Goal: Find specific page/section: Find specific page/section

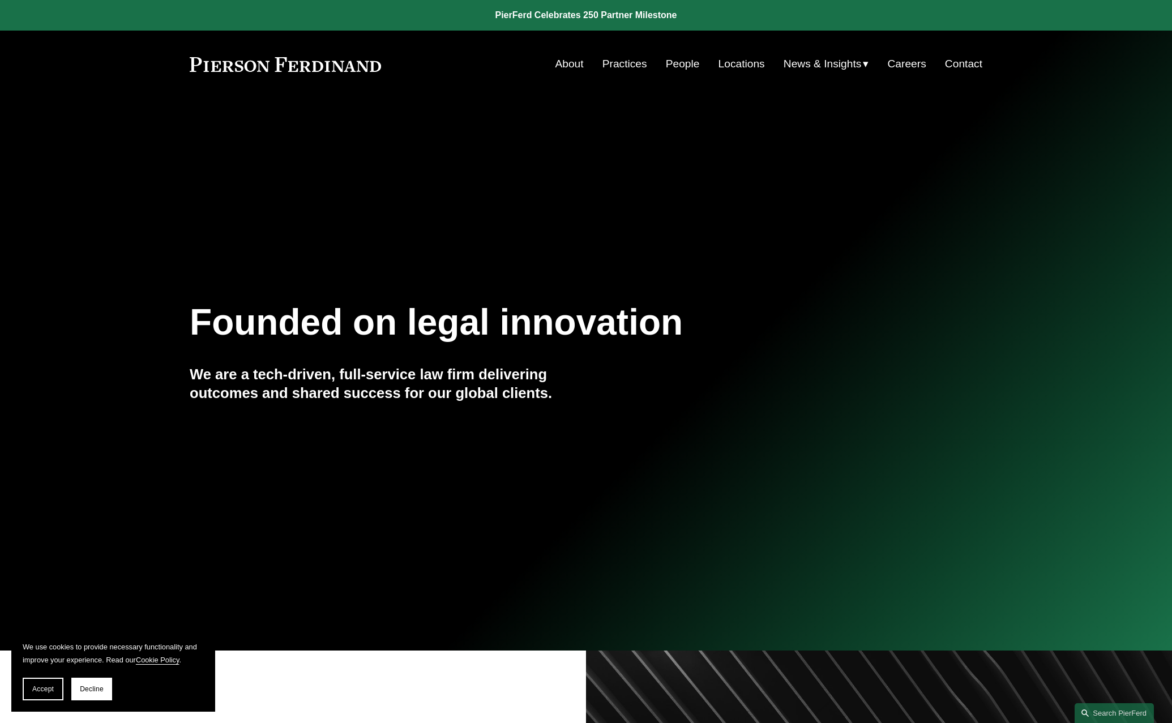
click at [616, 63] on link "Practices" at bounding box center [625, 64] width 45 height 22
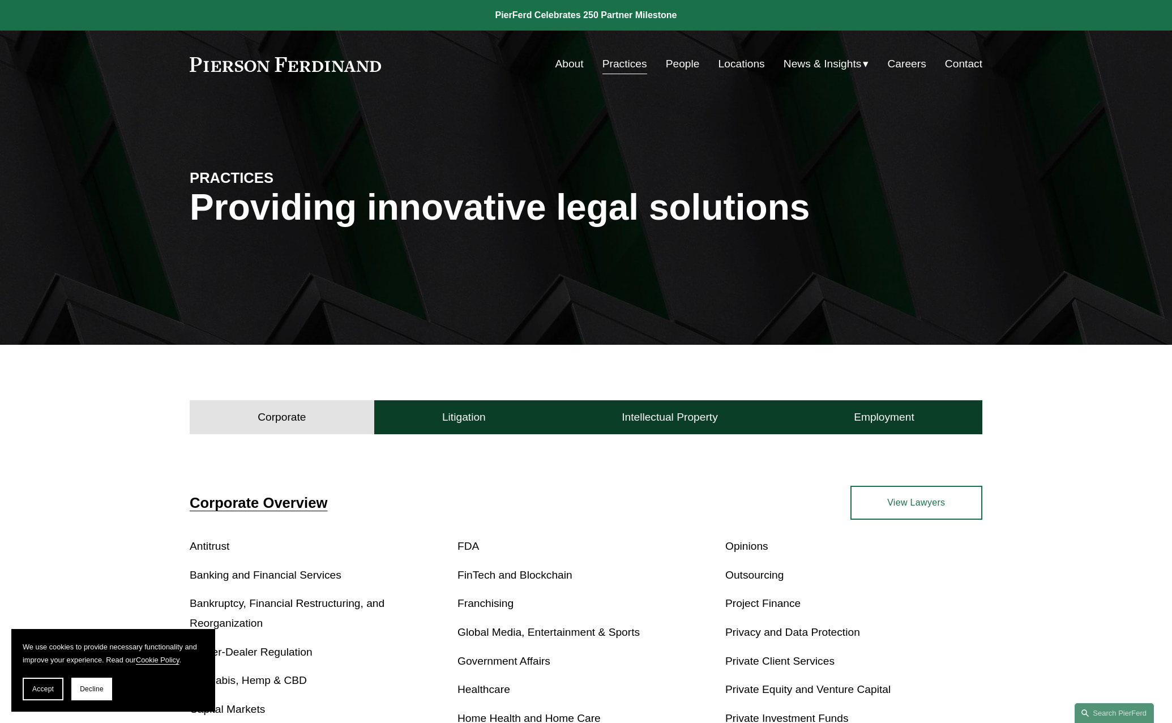
click at [674, 67] on link "People" at bounding box center [683, 64] width 34 height 22
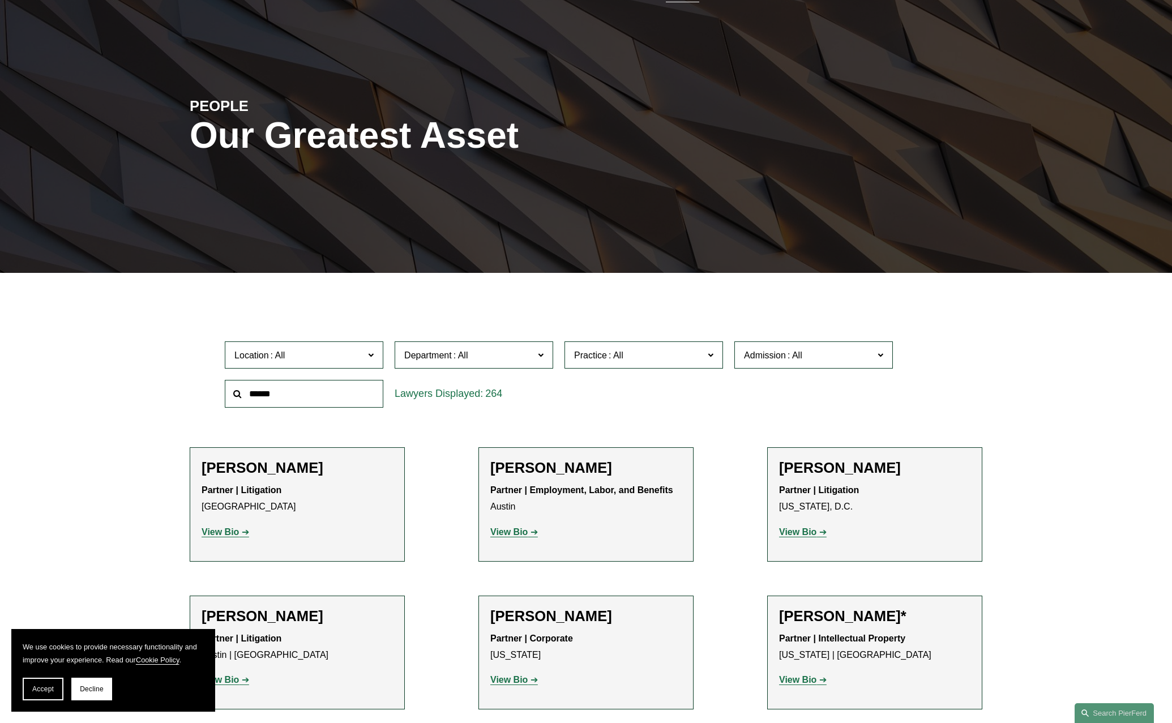
scroll to position [91, 0]
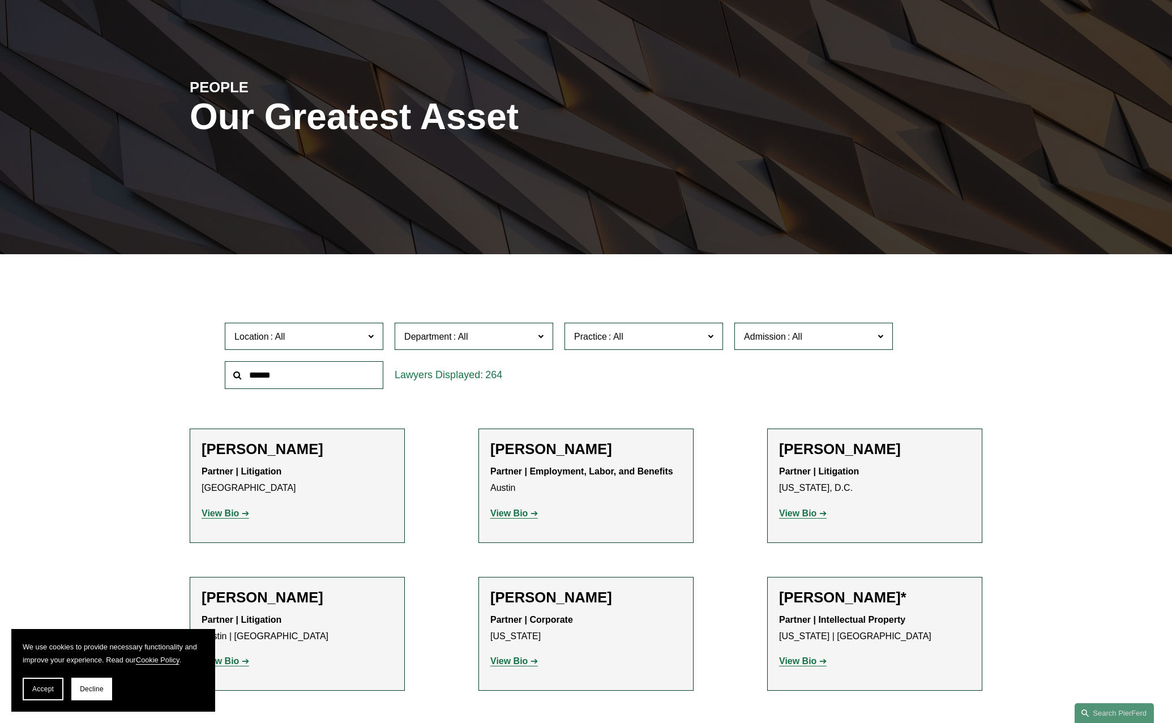
click at [316, 379] on input "text" at bounding box center [304, 375] width 159 height 28
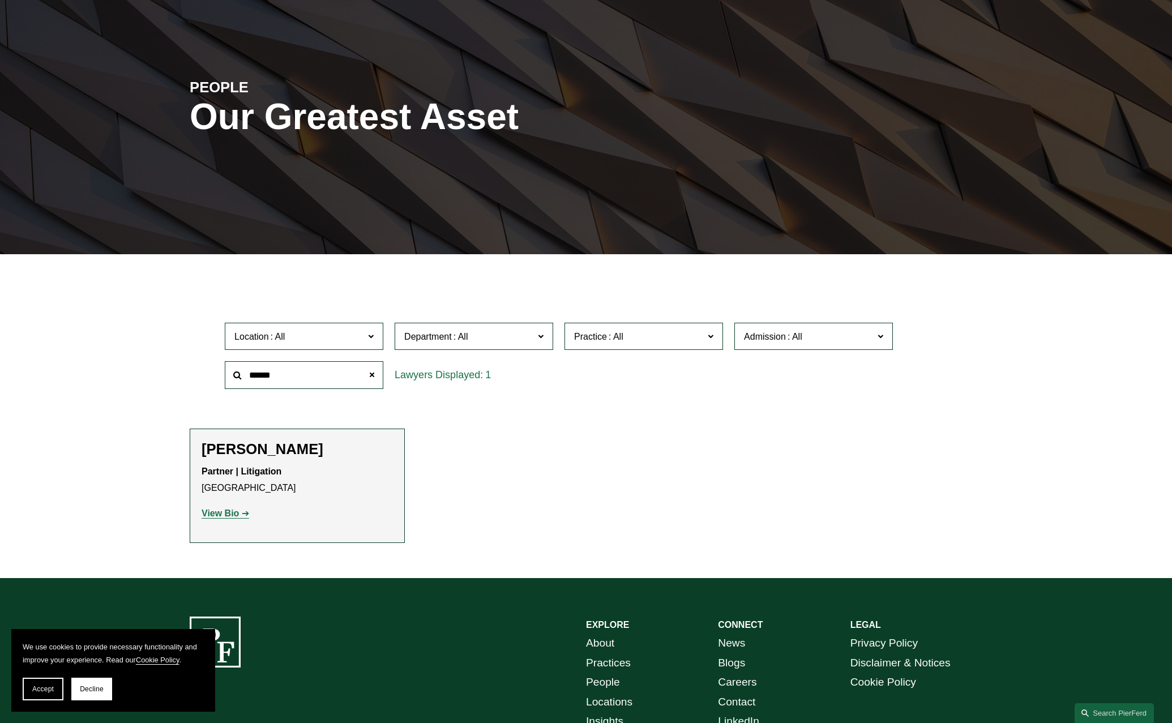
type input "******"
click at [220, 514] on strong "View Bio" at bounding box center [220, 514] width 37 height 10
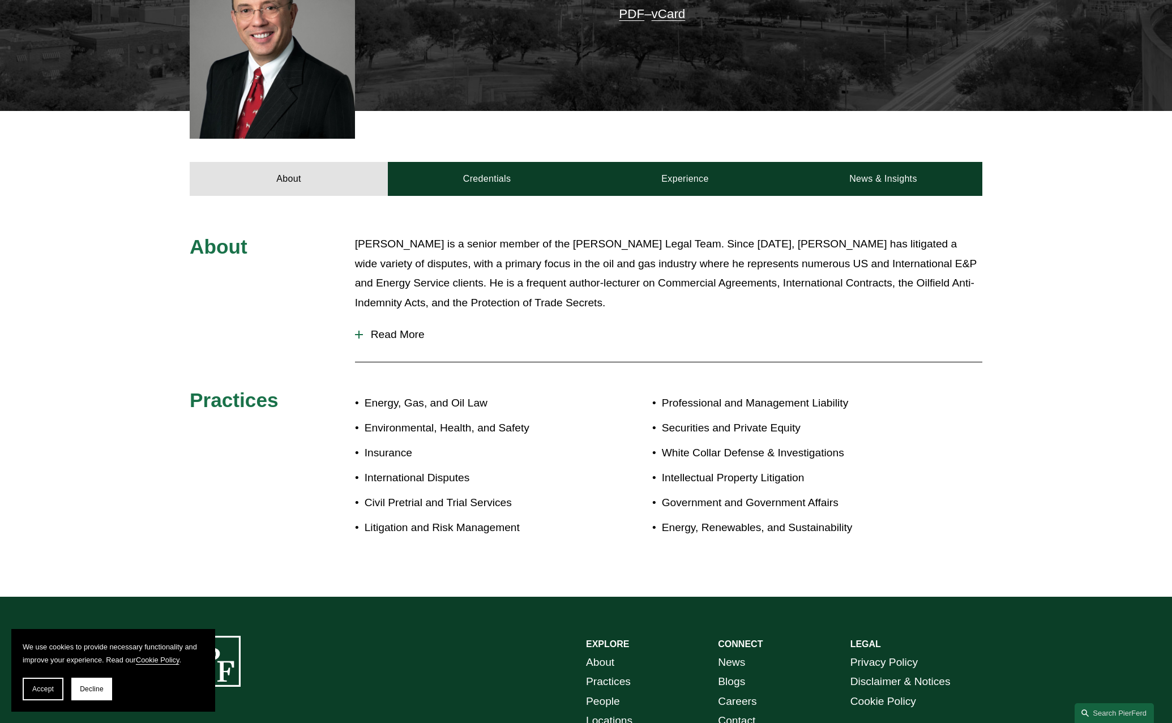
scroll to position [369, 0]
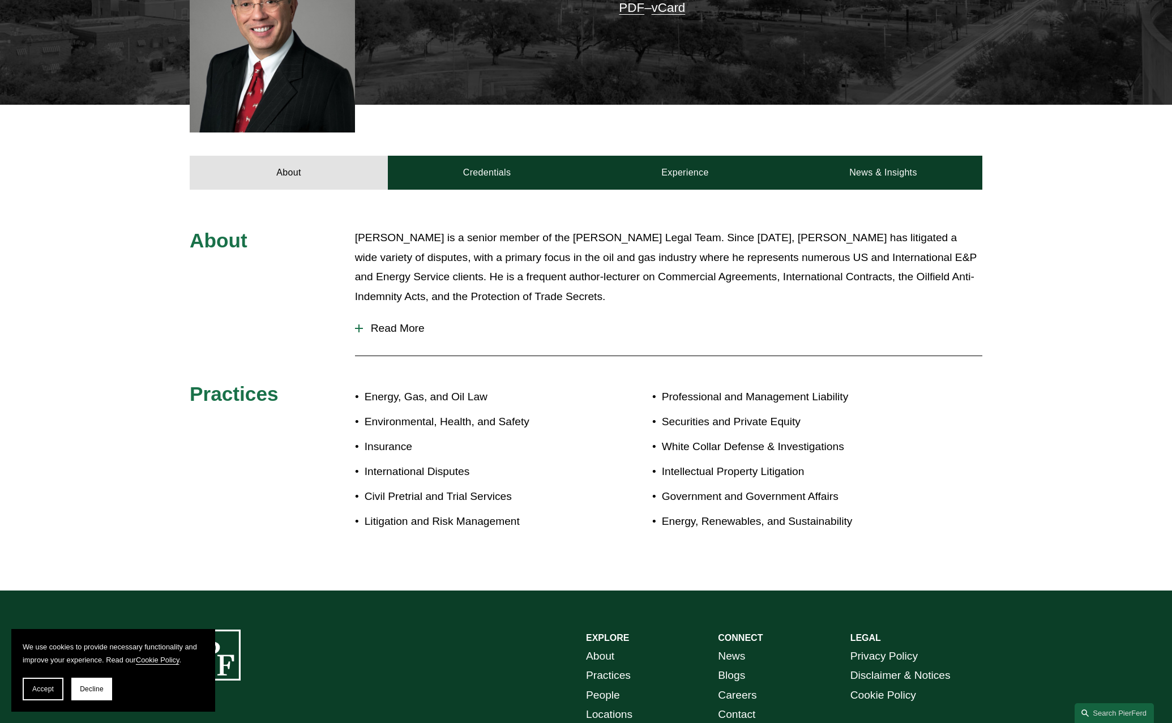
click at [378, 322] on span "Read More" at bounding box center [673, 328] width 620 height 12
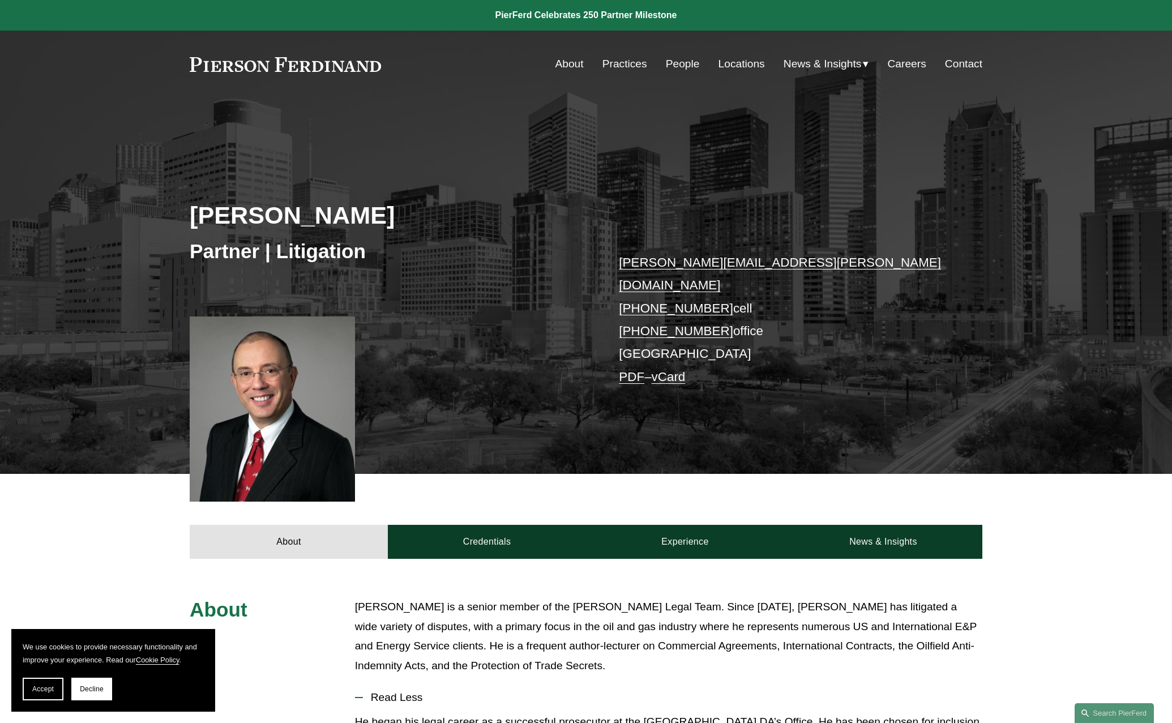
scroll to position [0, 0]
